Goal: Check status: Check status

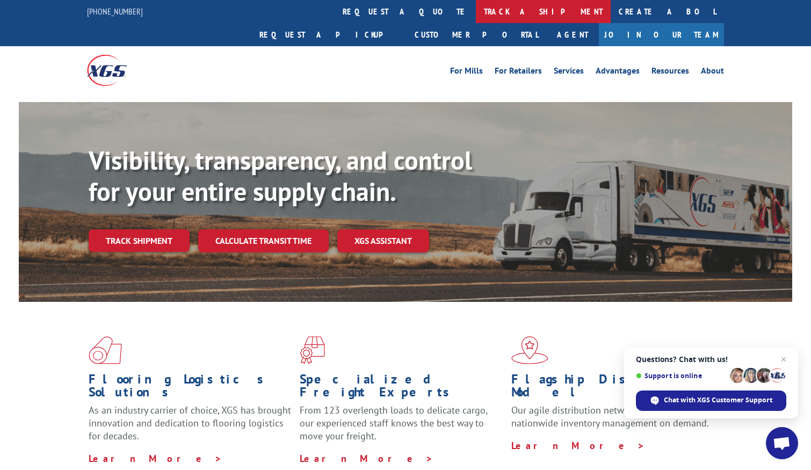
click at [476, 11] on link "track a shipment" at bounding box center [543, 11] width 135 height 23
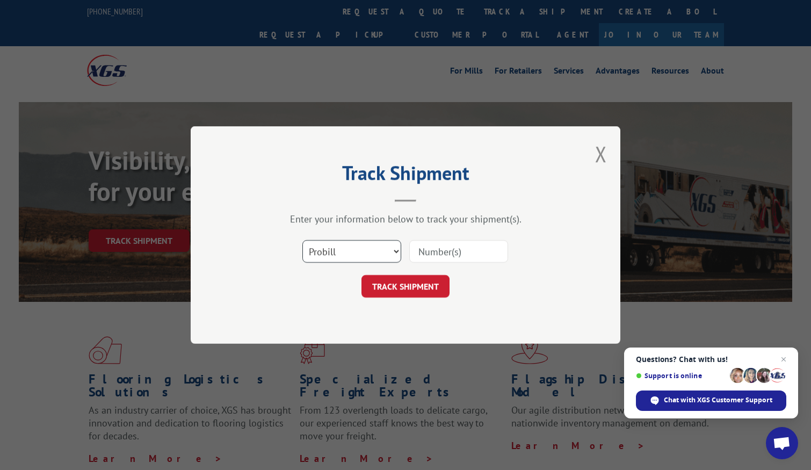
click at [329, 258] on select "Select category... Probill BOL PO" at bounding box center [351, 251] width 99 height 23
select select "po"
click at [302, 240] on select "Select category... Probill BOL PO" at bounding box center [351, 251] width 99 height 23
click at [431, 253] on input at bounding box center [458, 251] width 99 height 23
paste input "35523413"
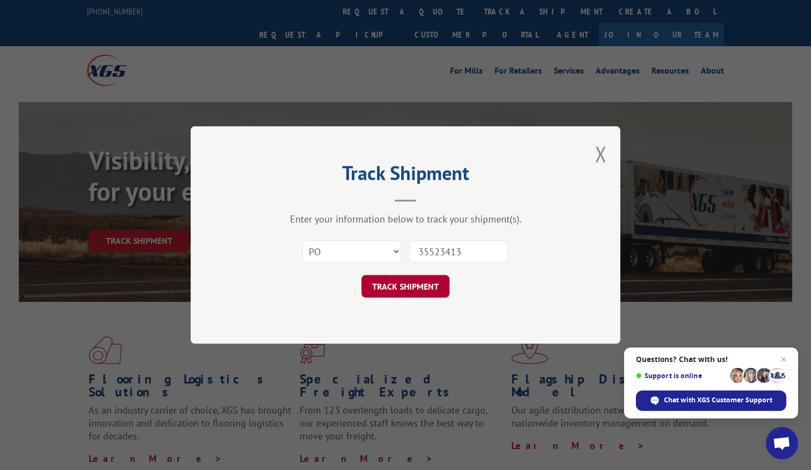
type input "35523413"
click at [418, 285] on button "TRACK SHIPMENT" at bounding box center [405, 286] width 88 height 23
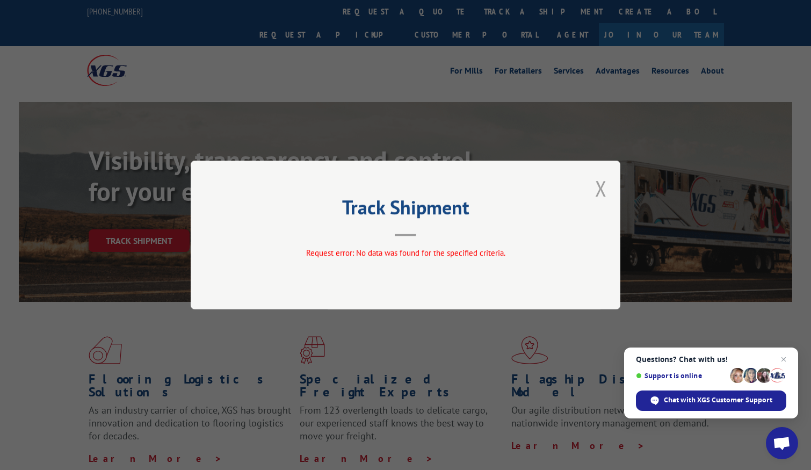
click at [603, 186] on button "Close modal" at bounding box center [601, 188] width 12 height 28
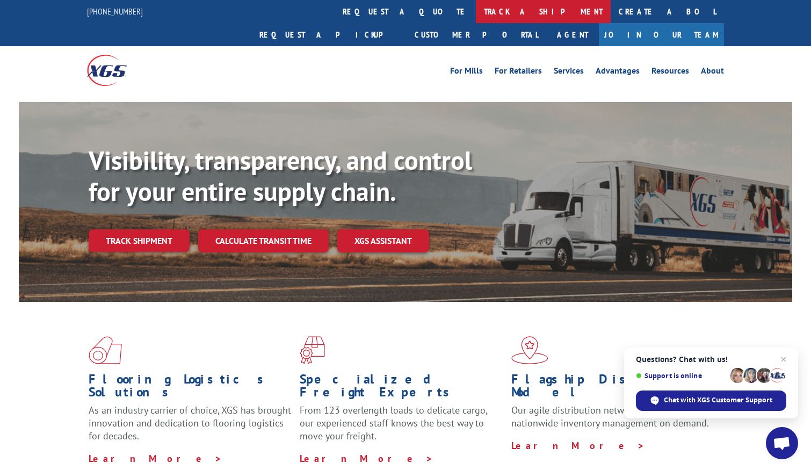
click at [476, 12] on link "track a shipment" at bounding box center [543, 11] width 135 height 23
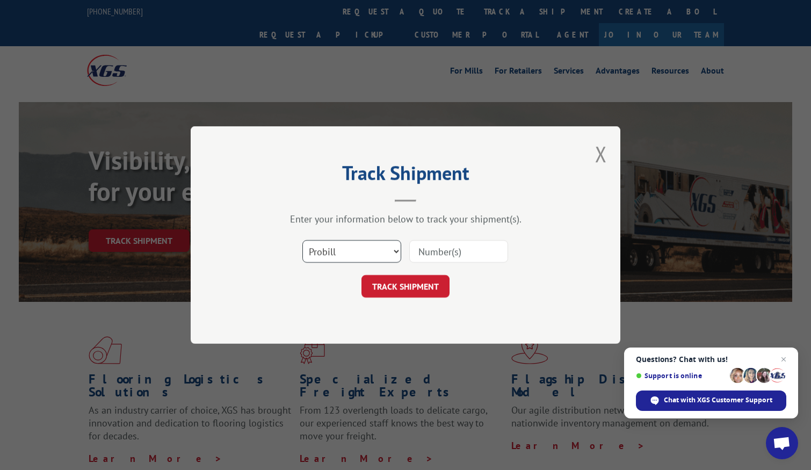
drag, startPoint x: 339, startPoint y: 246, endPoint x: 337, endPoint y: 257, distance: 11.5
click at [339, 246] on select "Select category... Probill BOL PO" at bounding box center [351, 251] width 99 height 23
select select "po"
click at [302, 240] on select "Select category... Probill BOL PO" at bounding box center [351, 251] width 99 height 23
click at [452, 249] on input at bounding box center [458, 251] width 99 height 23
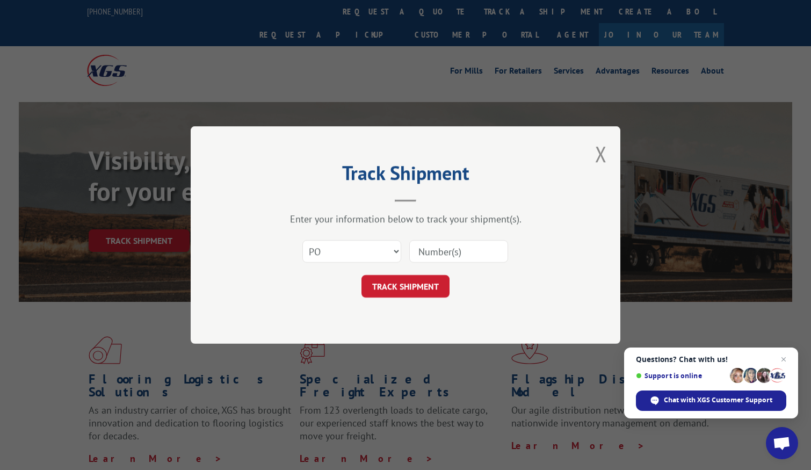
paste input "35523421"
type input "35523421"
click at [426, 295] on button "TRACK SHIPMENT" at bounding box center [405, 286] width 88 height 23
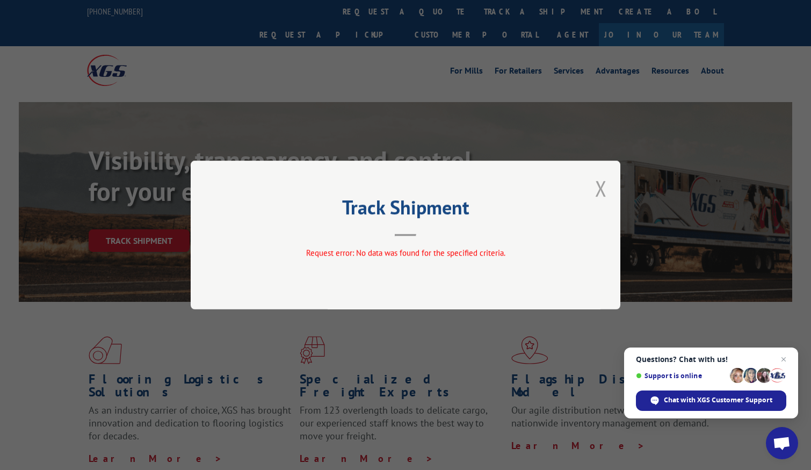
click at [602, 189] on button "Close modal" at bounding box center [601, 188] width 12 height 28
